Goal: Task Accomplishment & Management: Use online tool/utility

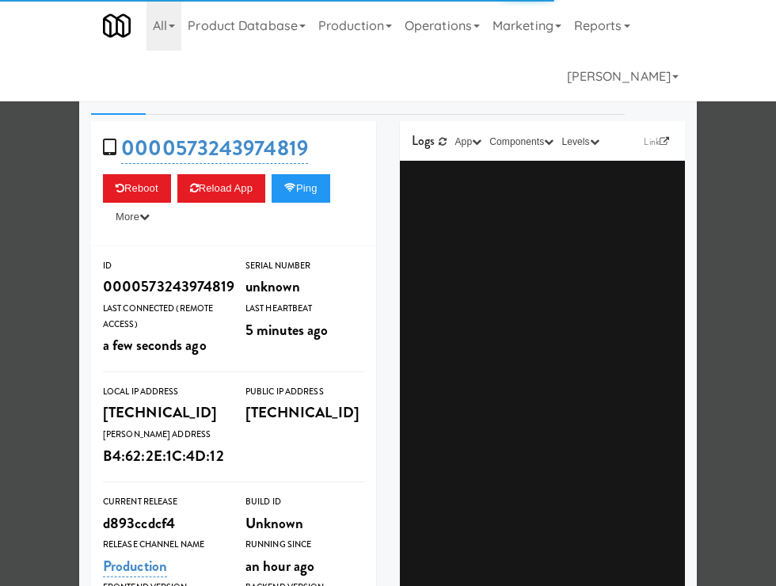
type input "3"
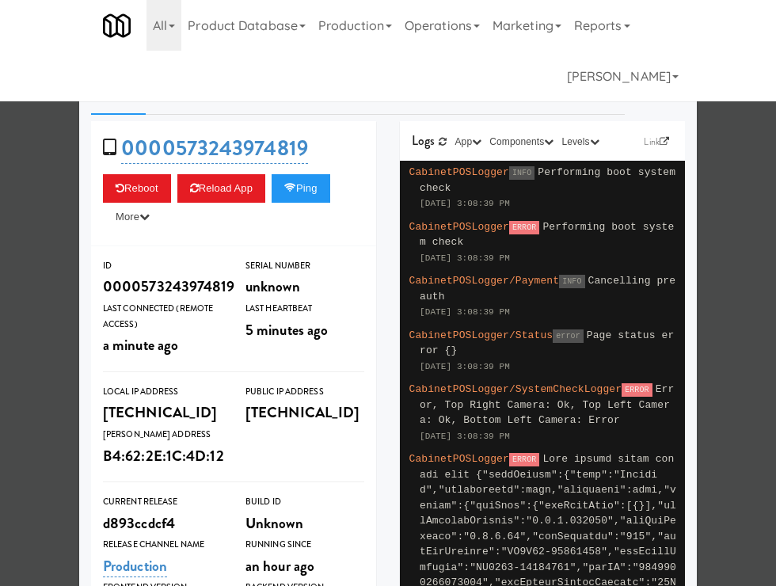
click at [44, 275] on div at bounding box center [388, 293] width 776 height 586
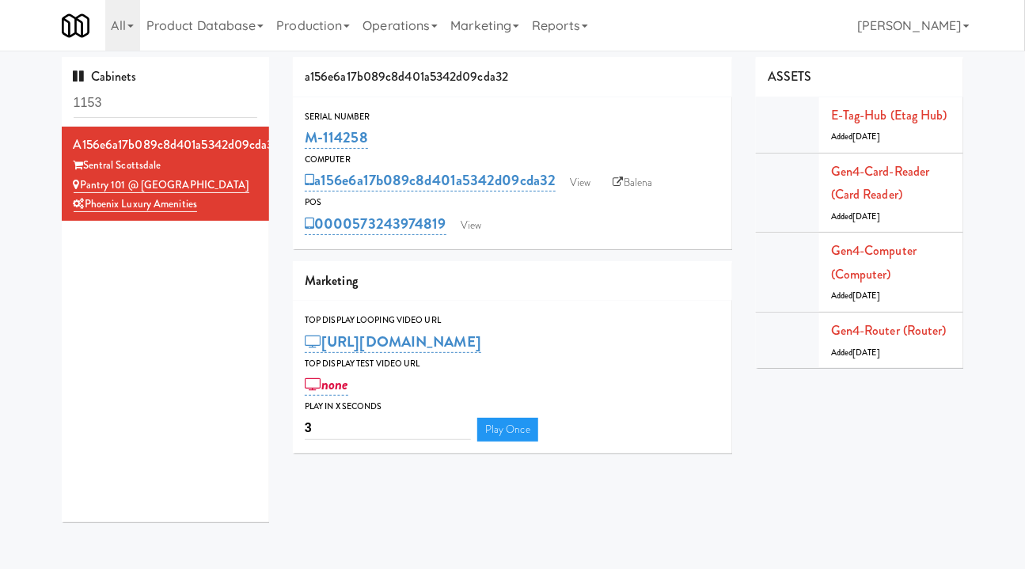
drag, startPoint x: 628, startPoint y: 183, endPoint x: 666, endPoint y: 156, distance: 47.2
click at [628, 183] on link "Balena" at bounding box center [632, 183] width 55 height 24
click at [464, 230] on link "View" at bounding box center [471, 226] width 36 height 24
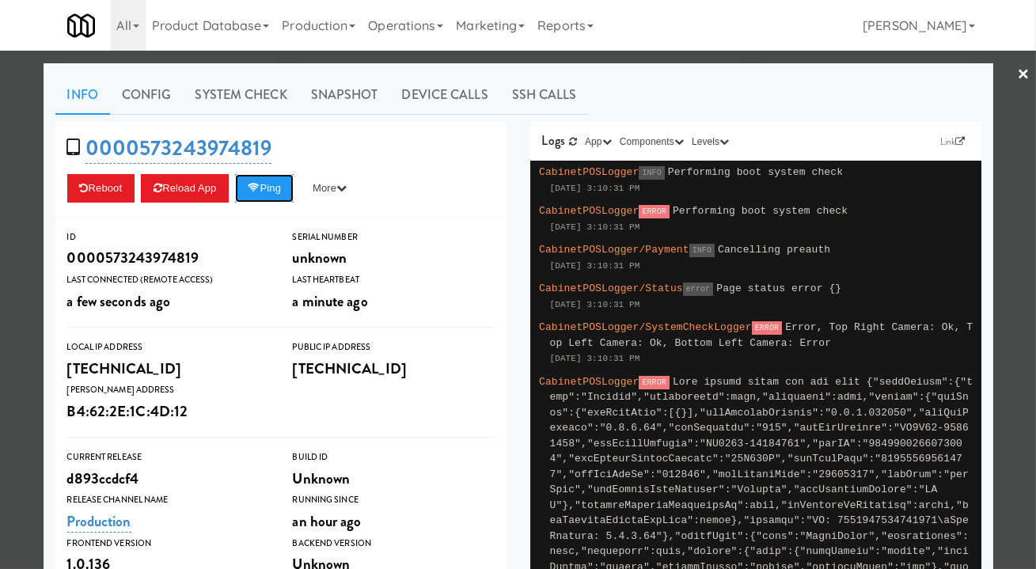
click at [283, 188] on button "Ping" at bounding box center [264, 188] width 59 height 28
click at [639, 63] on div at bounding box center [518, 284] width 1036 height 569
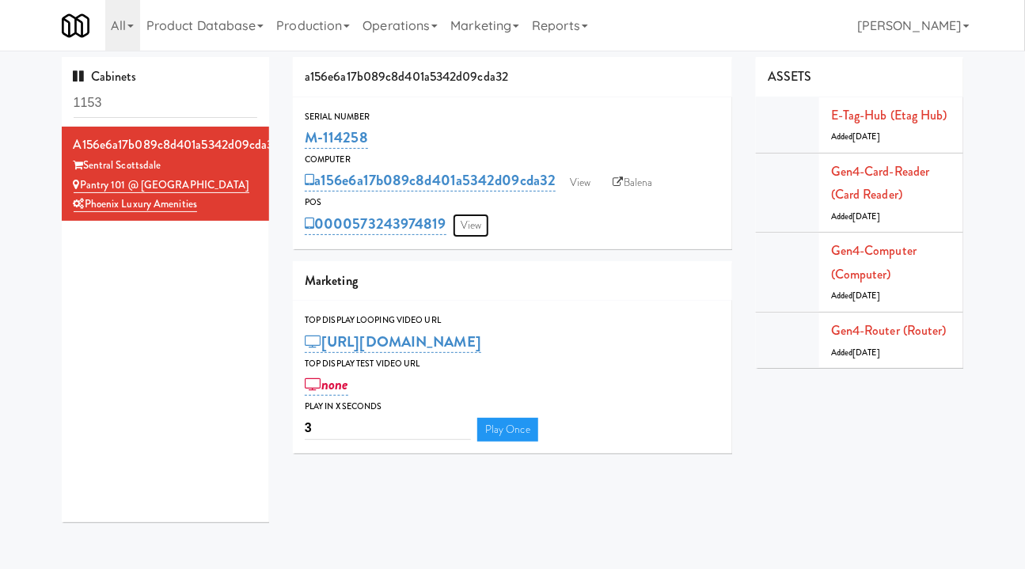
click at [474, 224] on link "View" at bounding box center [471, 226] width 36 height 24
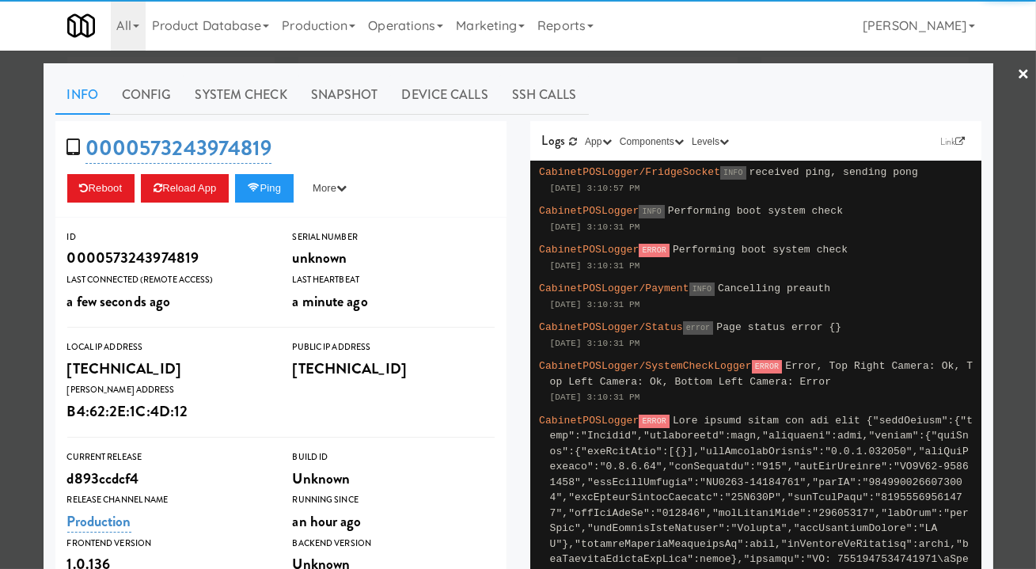
click at [201, 85] on link "System Check" at bounding box center [242, 95] width 116 height 40
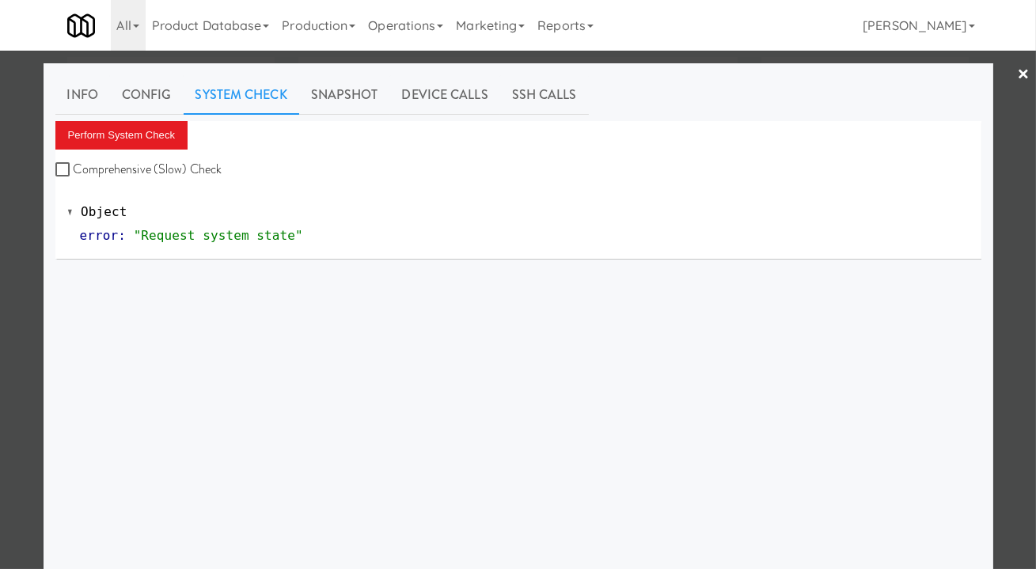
click at [143, 164] on label "Comprehensive (Slow) Check" at bounding box center [138, 169] width 167 height 24
click at [74, 164] on input "Comprehensive (Slow) Check" at bounding box center [64, 170] width 18 height 13
checkbox input "true"
click at [131, 143] on button "Perform System Check" at bounding box center [121, 135] width 133 height 28
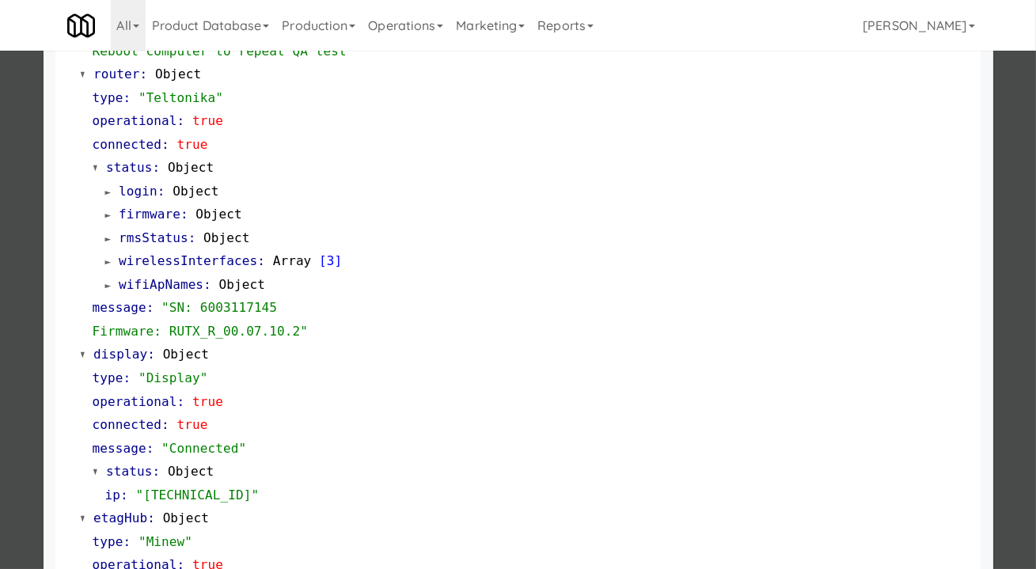
scroll to position [863, 0]
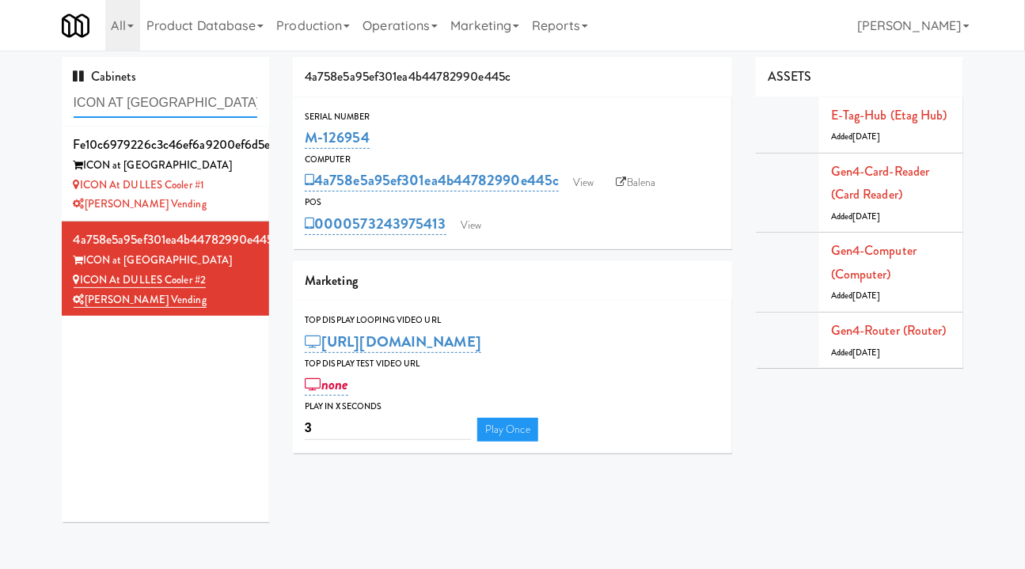
click at [142, 104] on input "ICON AT [GEOGRAPHIC_DATA]" at bounding box center [166, 103] width 184 height 29
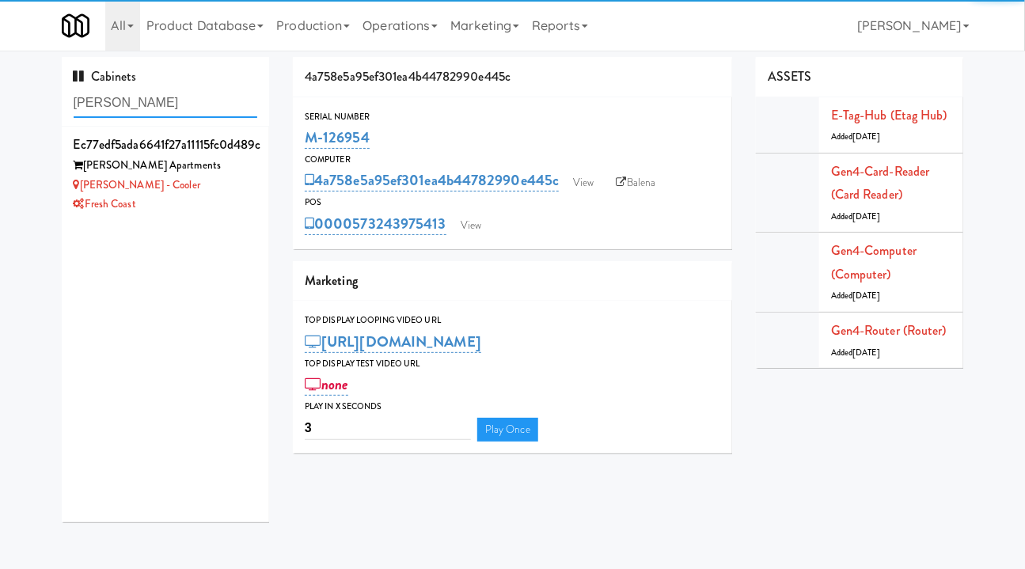
type input "[PERSON_NAME]"
click at [228, 201] on div "Fresh Coast" at bounding box center [166, 205] width 184 height 20
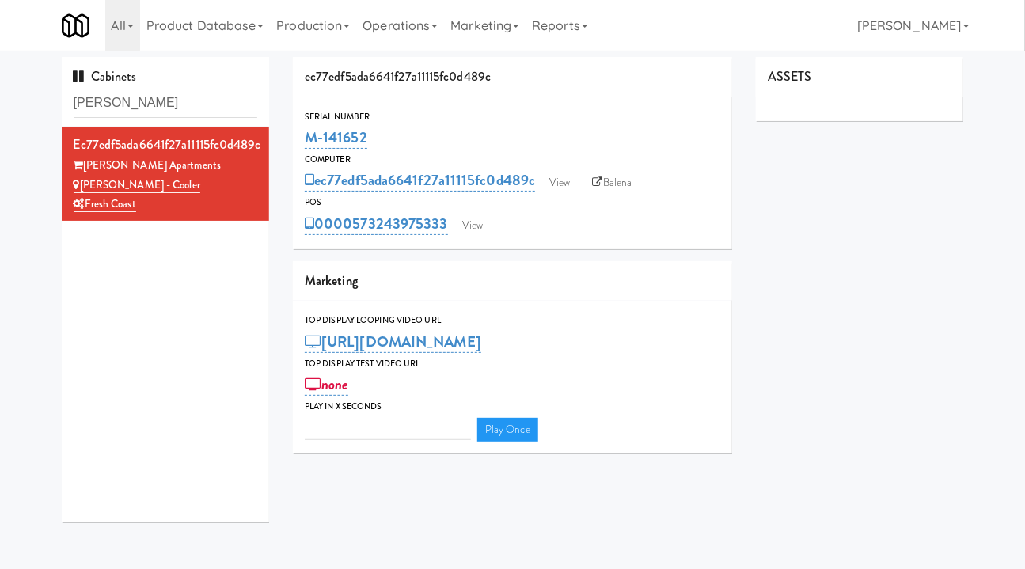
type input "3"
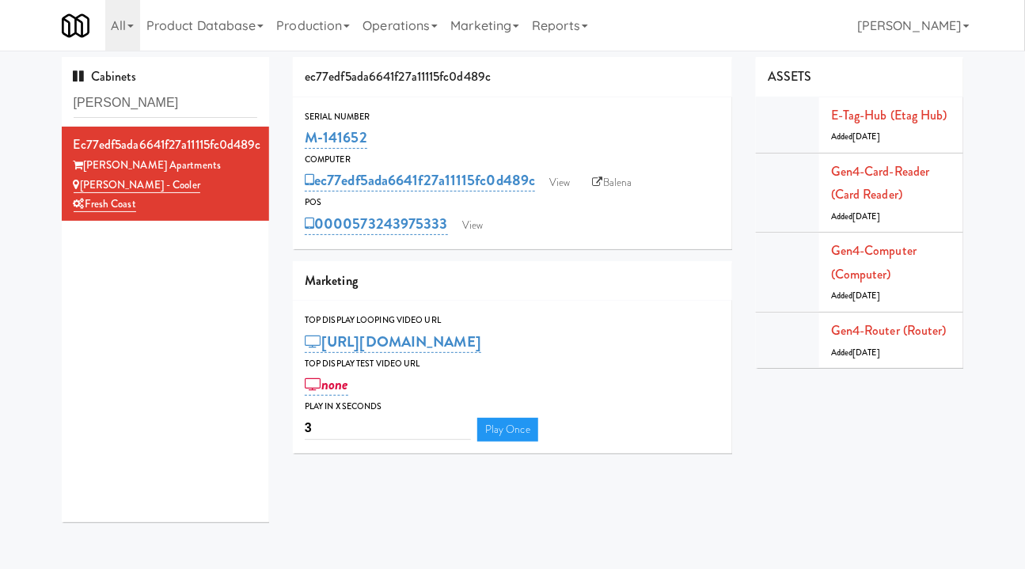
drag, startPoint x: 404, startPoint y: 145, endPoint x: 297, endPoint y: 145, distance: 107.6
click at [297, 145] on div "Serial Number M-141652" at bounding box center [512, 130] width 439 height 43
copy link "M-141652"
click at [601, 187] on link "Balena" at bounding box center [612, 183] width 55 height 24
click at [400, 133] on div "M-141652" at bounding box center [513, 137] width 416 height 27
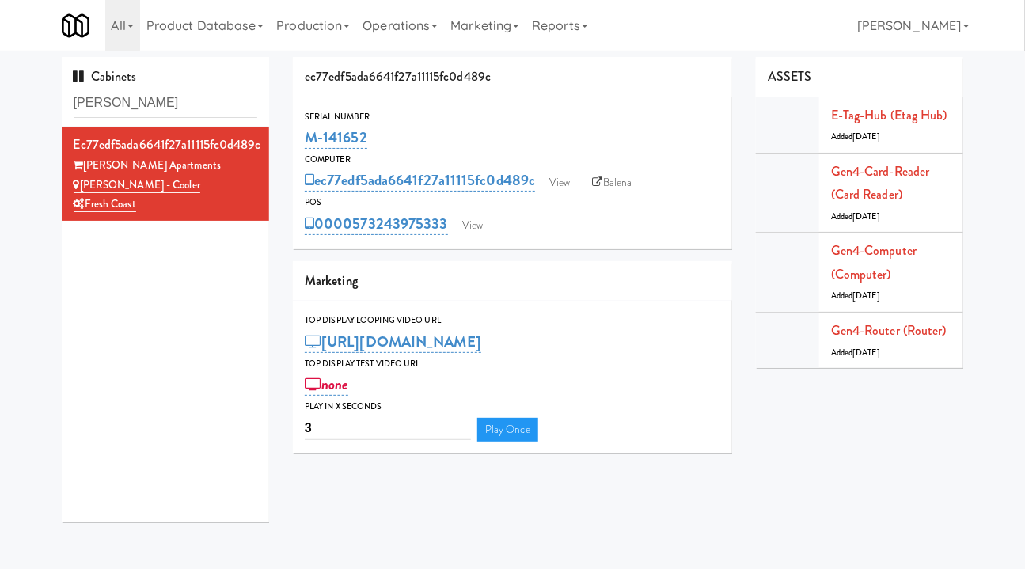
drag, startPoint x: 381, startPoint y: 138, endPoint x: 305, endPoint y: 142, distance: 75.3
click at [305, 142] on div "M-141652" at bounding box center [513, 137] width 416 height 27
copy link "M-141652"
